Goal: Check status: Check status

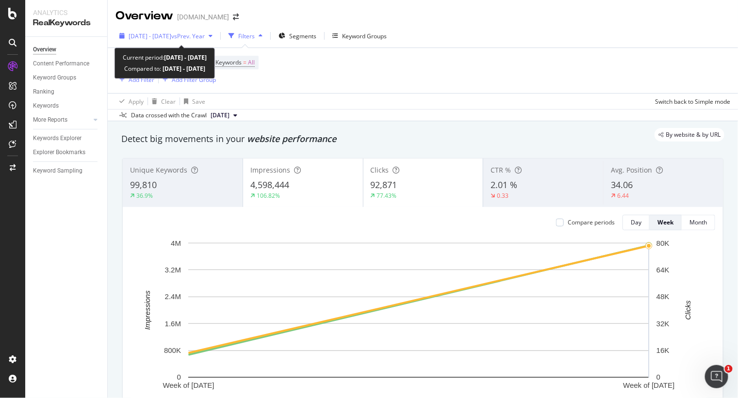
click at [171, 36] on span "[DATE] - [DATE]" at bounding box center [150, 36] width 43 height 8
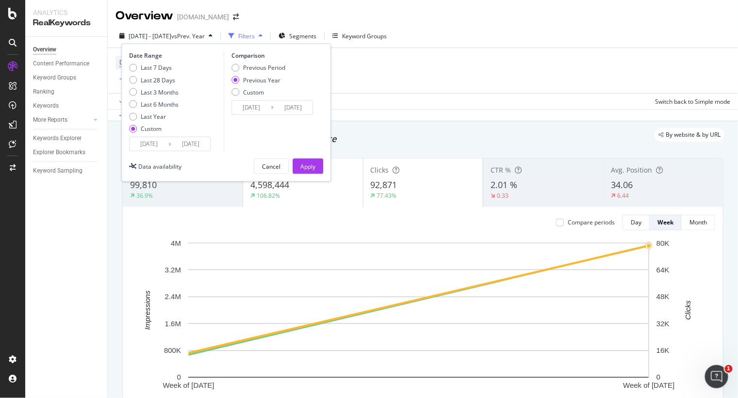
click at [176, 143] on input "[DATE]" at bounding box center [190, 144] width 39 height 14
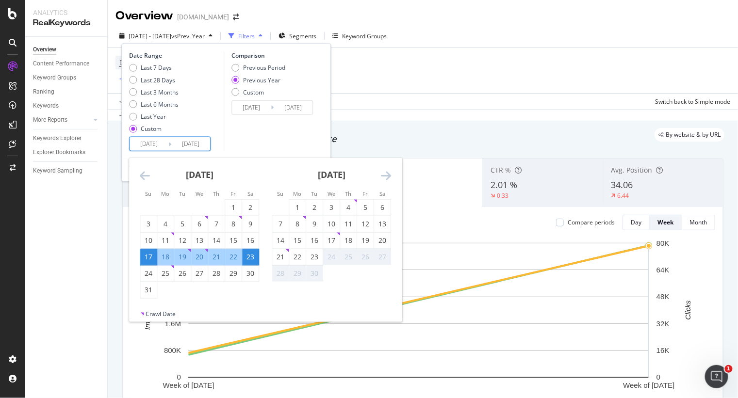
click at [142, 172] on icon "Move backward to switch to the previous month." at bounding box center [145, 176] width 10 height 12
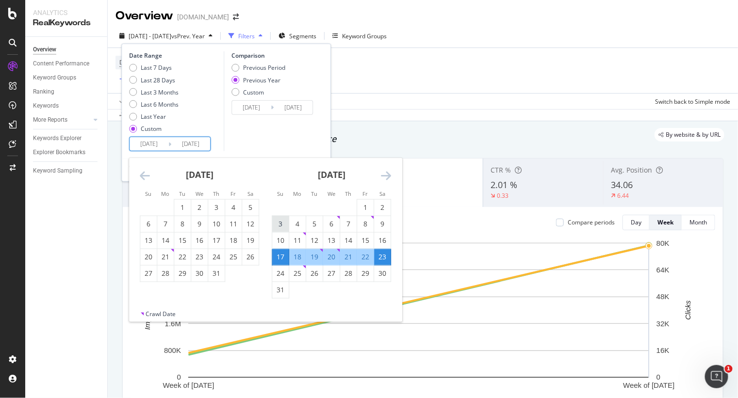
click at [282, 228] on div "3" at bounding box center [280, 224] width 16 height 10
type input "[DATE]"
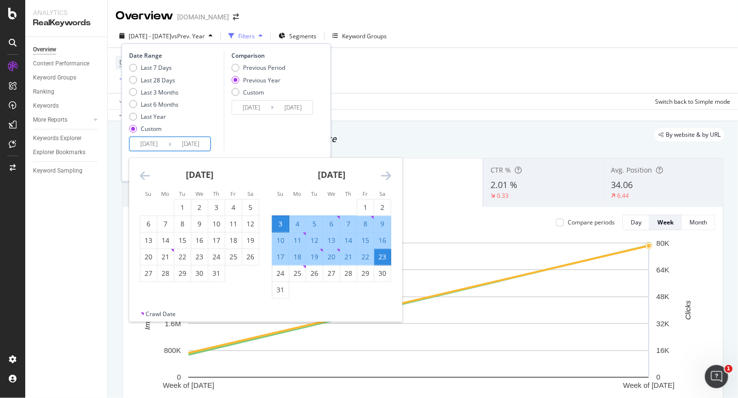
click at [159, 145] on input "[DATE]" at bounding box center [149, 144] width 39 height 14
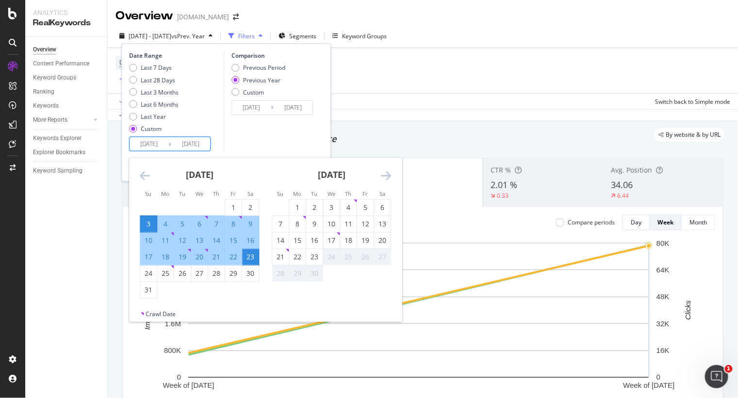
click at [149, 170] on icon "Move backward to switch to the previous month." at bounding box center [145, 176] width 10 height 12
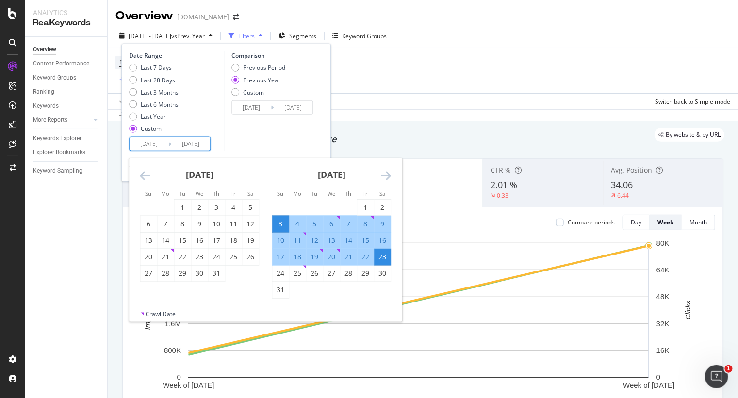
click at [147, 170] on icon "Move backward to switch to the previous month." at bounding box center [145, 176] width 10 height 12
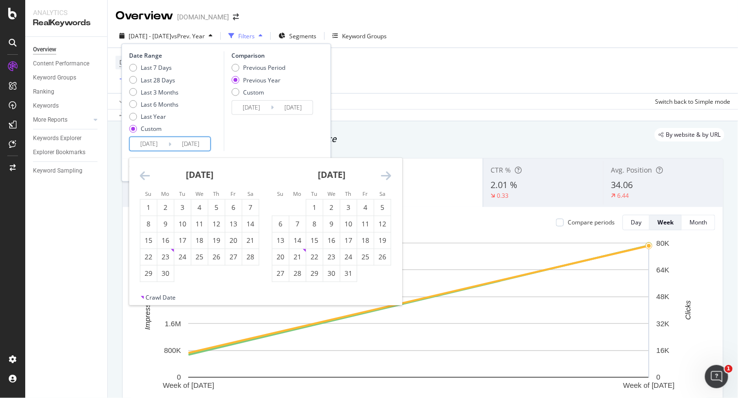
click at [147, 170] on icon "Move backward to switch to the previous month." at bounding box center [145, 176] width 10 height 12
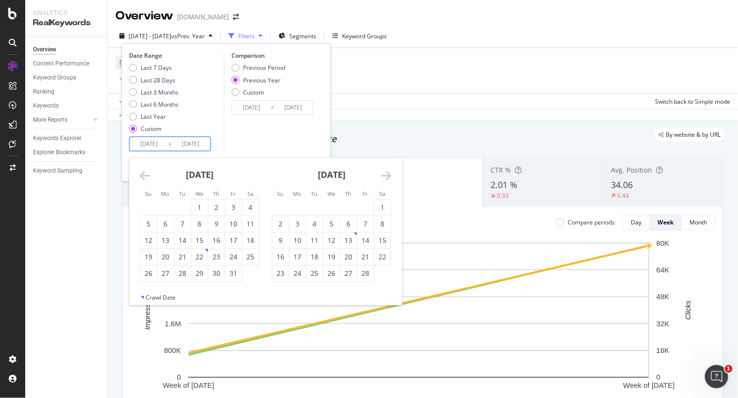
click at [147, 170] on icon "Move backward to switch to the previous month." at bounding box center [145, 176] width 10 height 12
click at [288, 226] on div "5" at bounding box center [280, 224] width 16 height 10
type input "[DATE]"
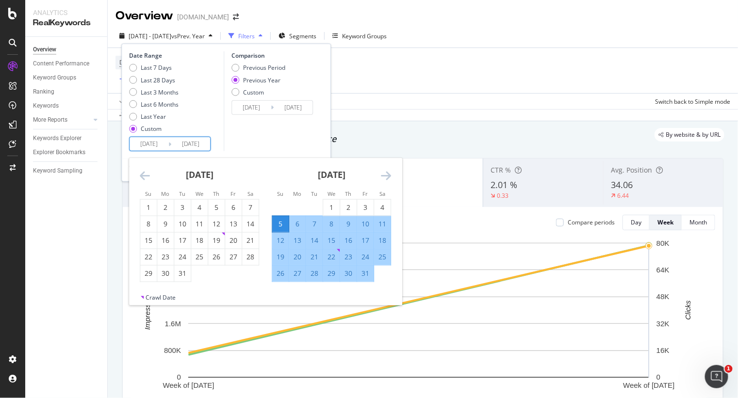
click at [203, 144] on input "[DATE]" at bounding box center [190, 144] width 39 height 14
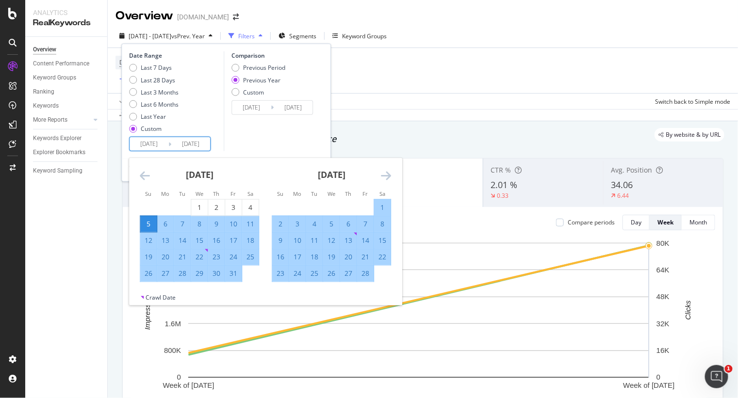
click at [386, 170] on icon "Move forward to switch to the next month." at bounding box center [386, 176] width 10 height 12
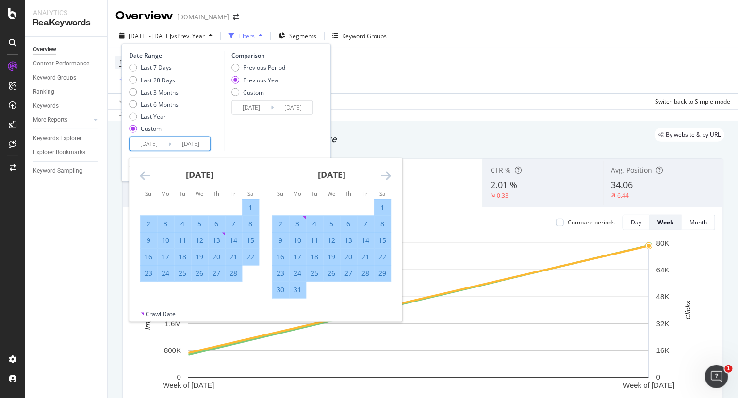
click at [386, 170] on icon "Move forward to switch to the next month." at bounding box center [386, 176] width 10 height 12
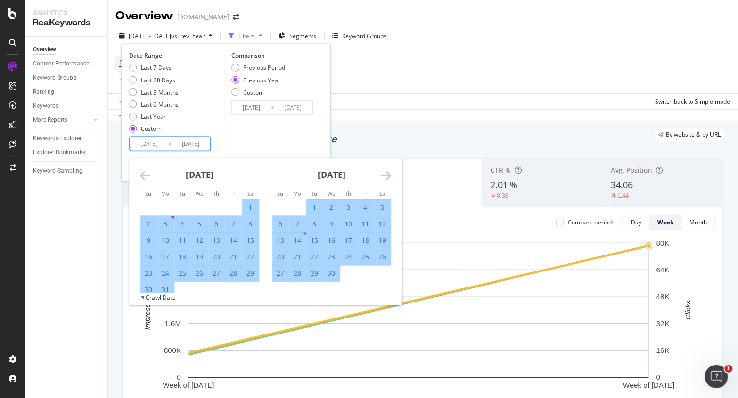
click at [386, 170] on icon "Move forward to switch to the next month." at bounding box center [386, 176] width 10 height 12
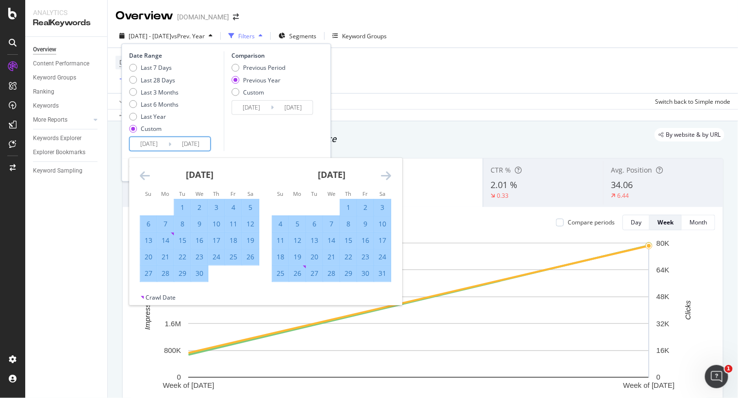
click at [386, 170] on icon "Move forward to switch to the next month." at bounding box center [386, 176] width 10 height 12
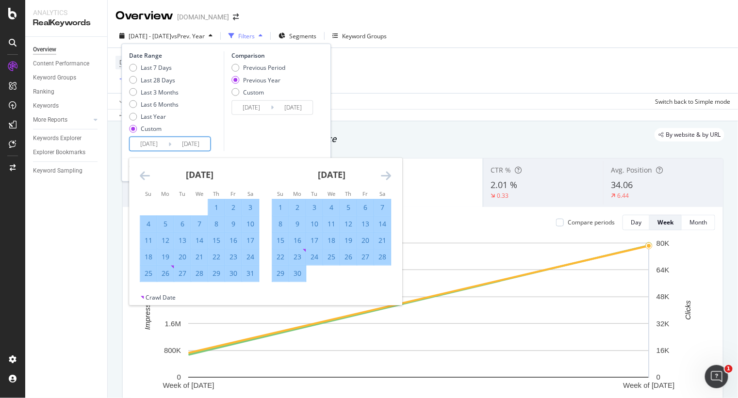
click at [386, 170] on icon "Move forward to switch to the next month." at bounding box center [386, 176] width 10 height 12
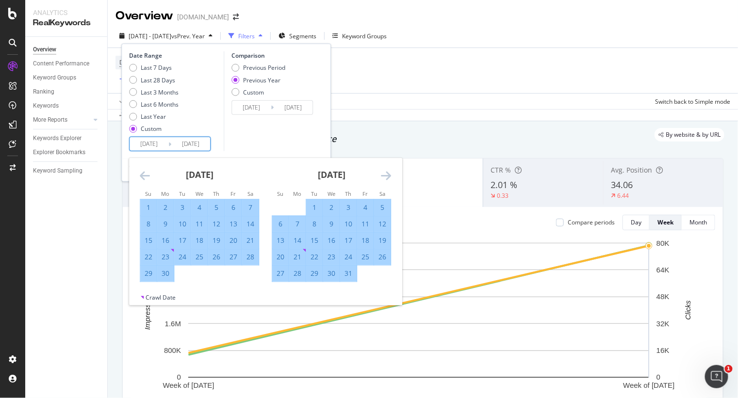
click at [386, 170] on icon "Move forward to switch to the next month." at bounding box center [386, 176] width 10 height 12
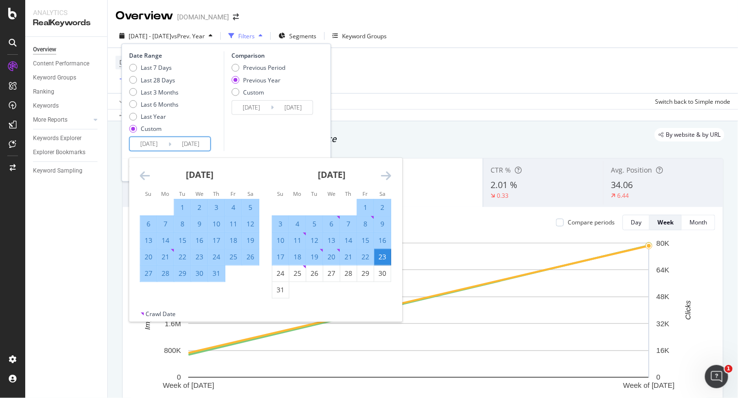
click at [280, 216] on div "3" at bounding box center [280, 224] width 16 height 16
type input "[DATE]"
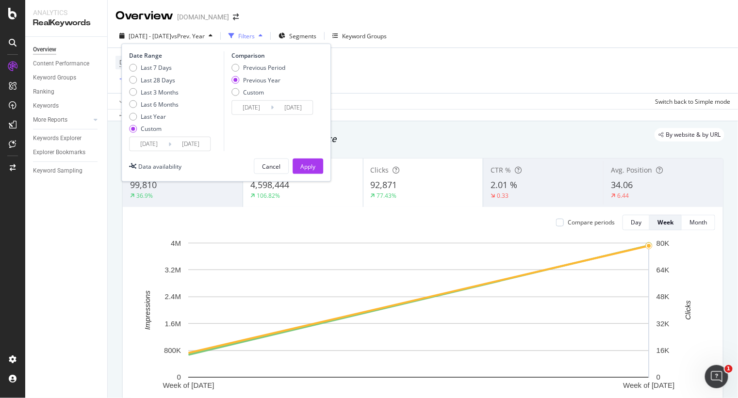
click at [205, 140] on input "[DATE]" at bounding box center [190, 144] width 39 height 14
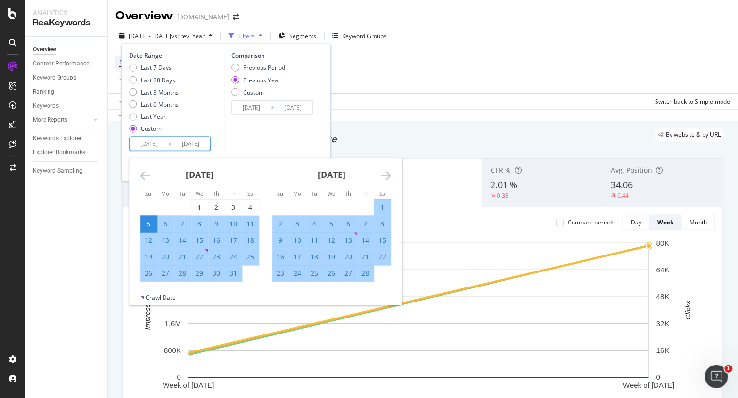
click at [197, 140] on input "[DATE]" at bounding box center [190, 144] width 39 height 14
click at [201, 145] on input "[DATE]" at bounding box center [190, 144] width 39 height 14
click at [273, 130] on div "Comparison Previous Period Previous Year Custom [DATE] Navigate forward to inte…" at bounding box center [270, 101] width 92 height 100
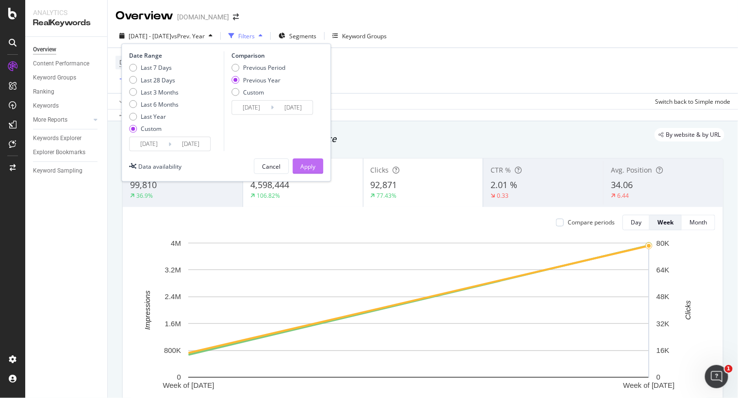
click at [307, 164] on div "Apply" at bounding box center [307, 166] width 15 height 8
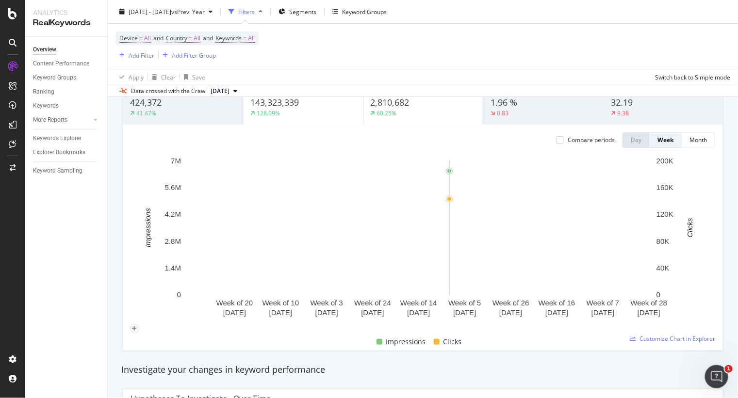
scroll to position [121, 0]
